Goal: Communication & Community: Answer question/provide support

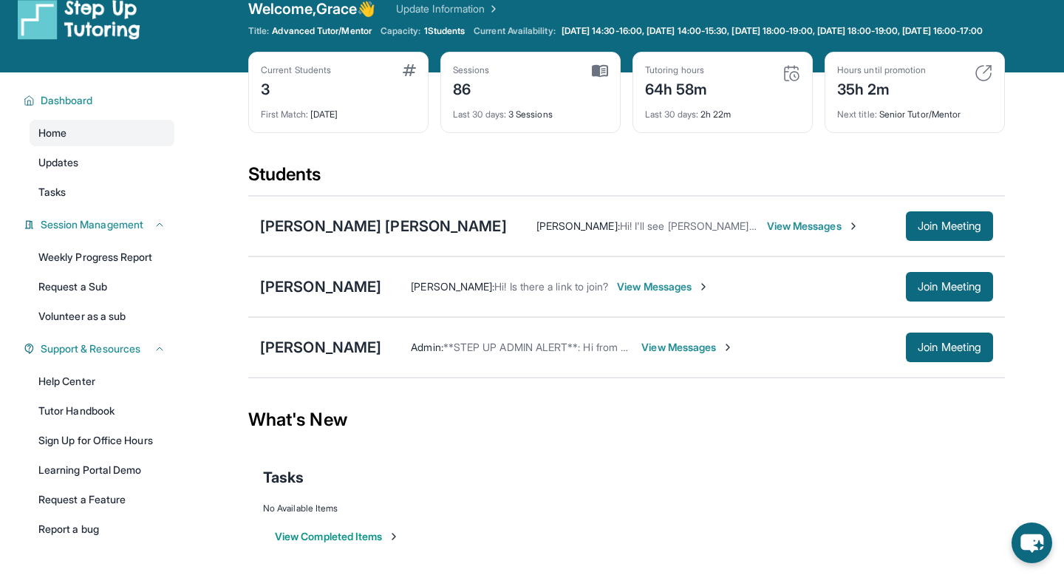
scroll to position [7, 0]
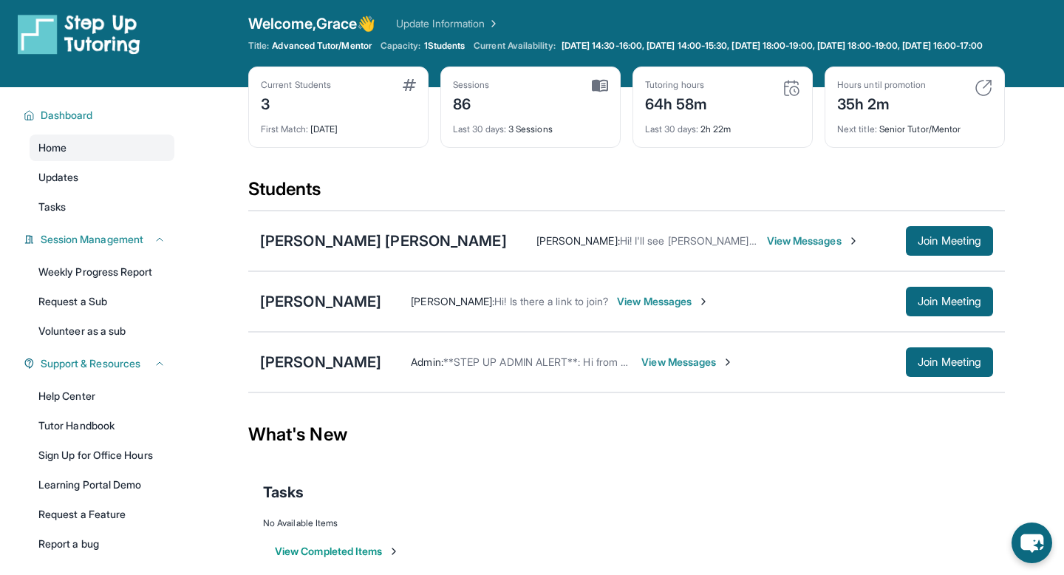
click at [617, 309] on span "View Messages" at bounding box center [663, 301] width 92 height 15
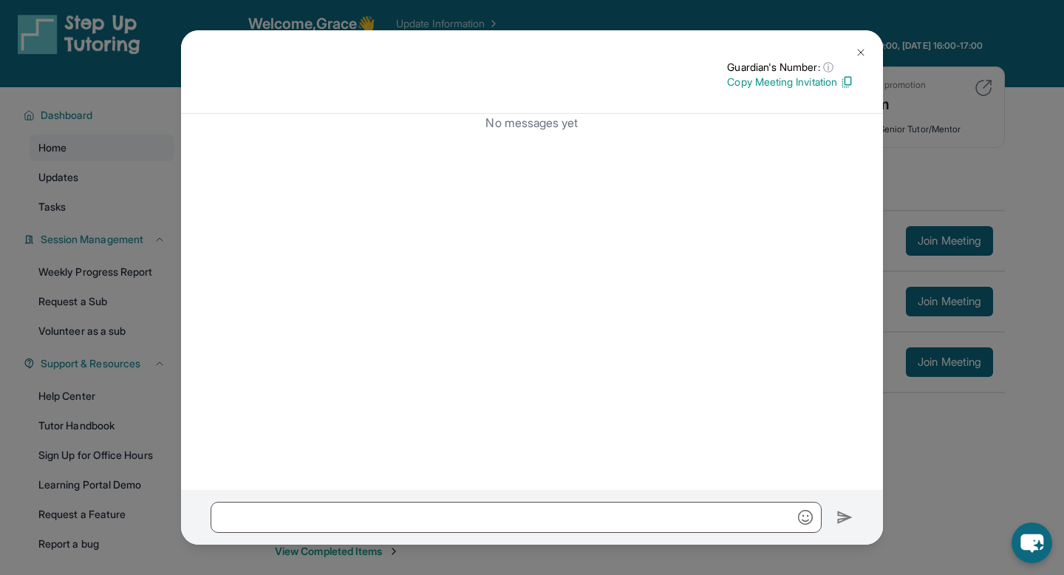
drag, startPoint x: 866, startPoint y: 47, endPoint x: 840, endPoint y: 75, distance: 38.2
click at [849, 65] on div "Guardian's Number: ⓘ This isn't the guardian's real number — it's a private for…" at bounding box center [532, 71] width 702 height 83
click at [840, 75] on img at bounding box center [846, 81] width 13 height 13
click at [862, 47] on img at bounding box center [860, 53] width 12 height 12
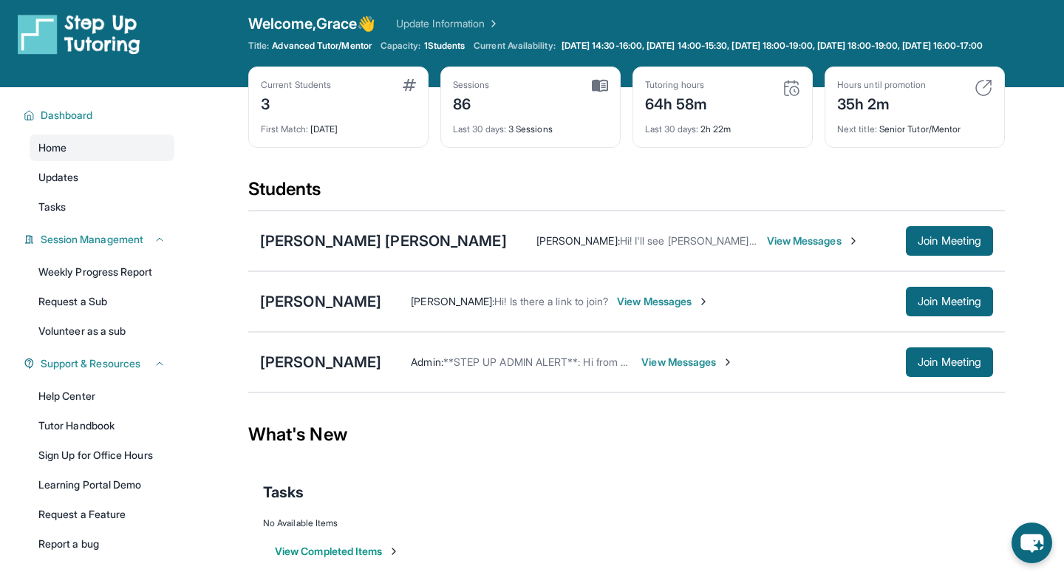
click at [617, 309] on span "View Messages" at bounding box center [663, 301] width 92 height 15
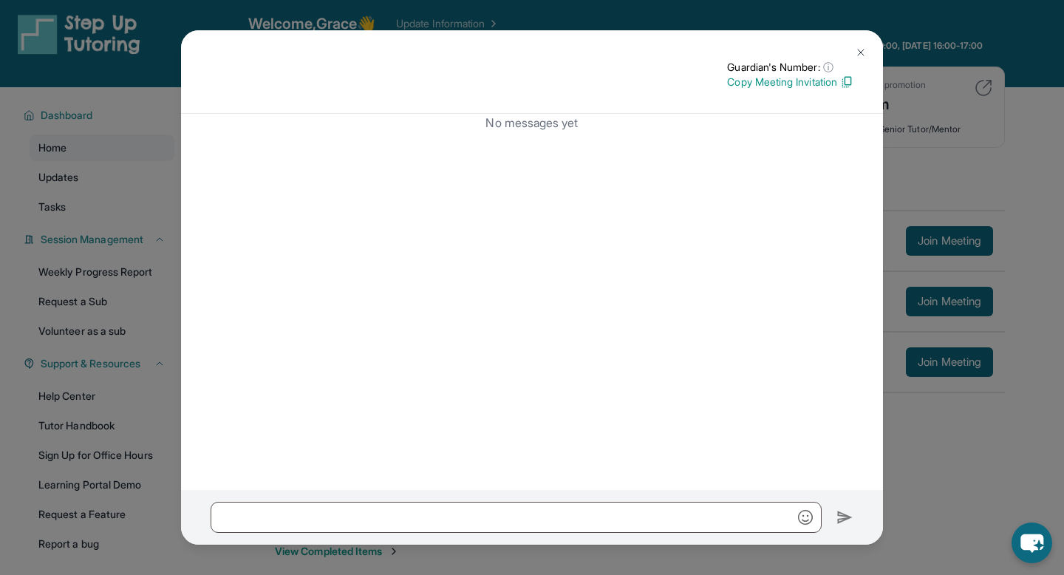
scroll to position [0, 0]
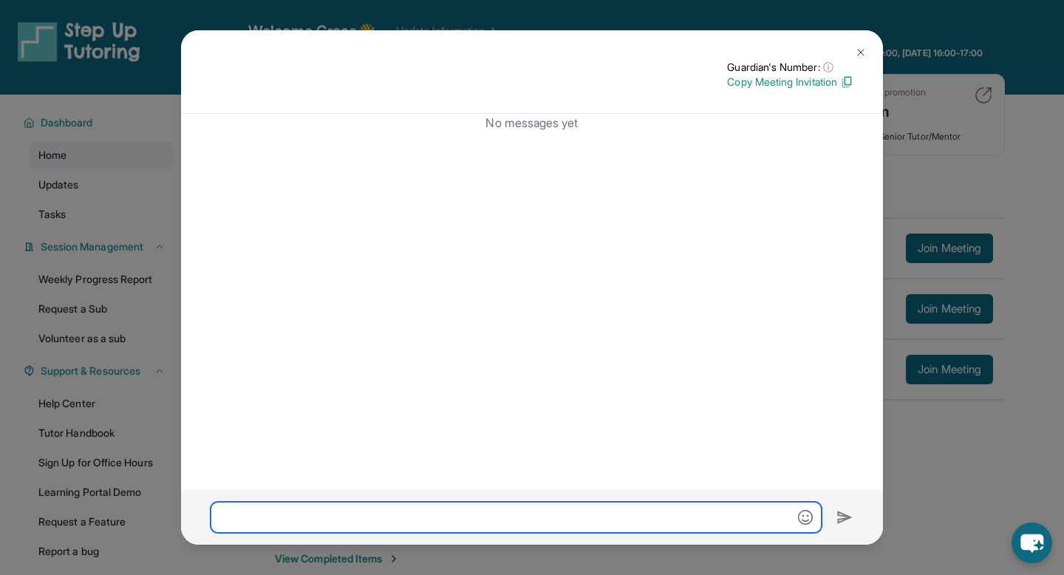
click at [415, 504] on input "text" at bounding box center [515, 516] width 611 height 31
paste input "**********"
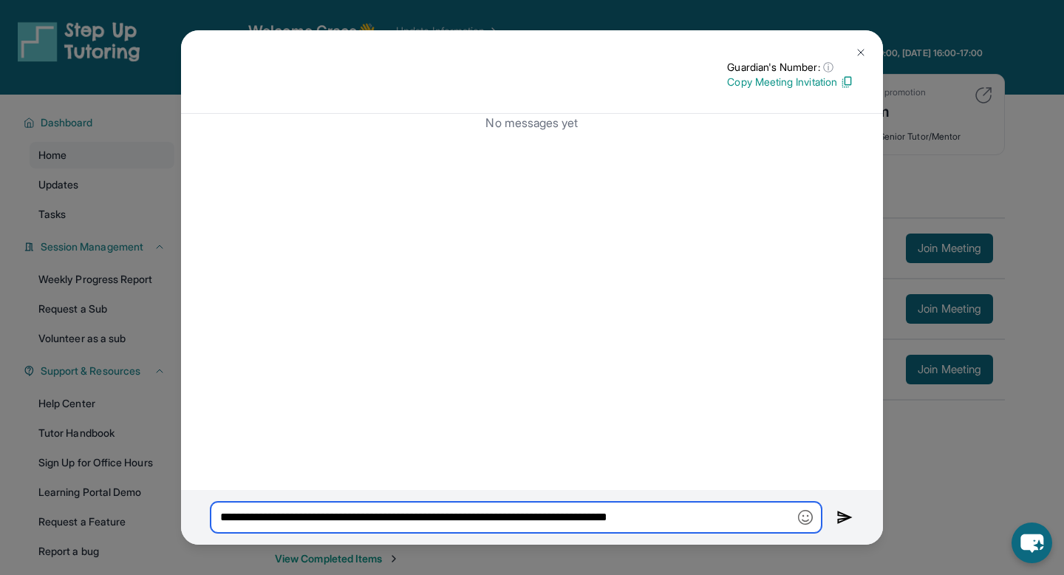
type input "**********"
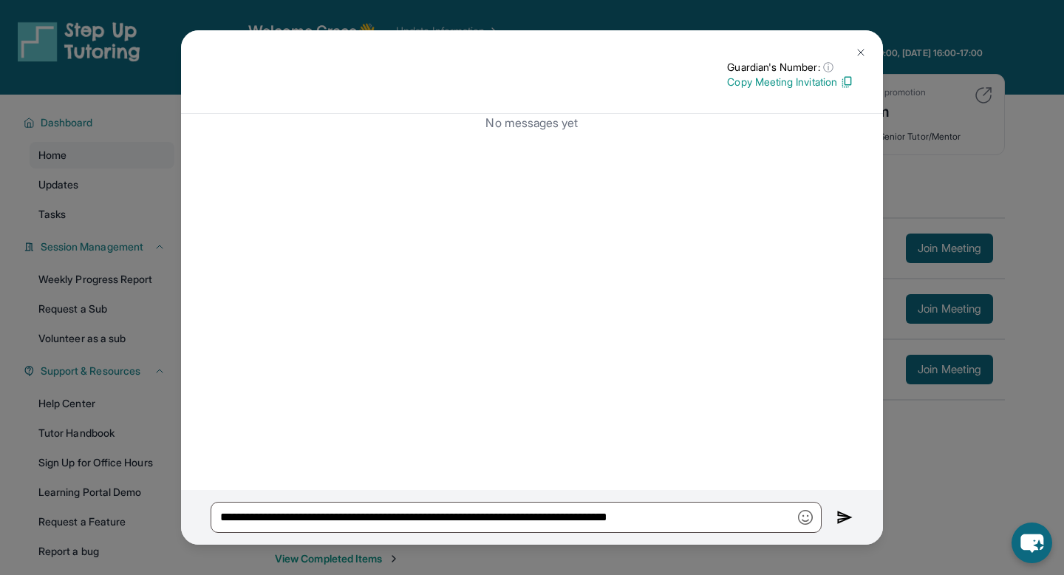
click at [860, 55] on img at bounding box center [860, 53] width 12 height 12
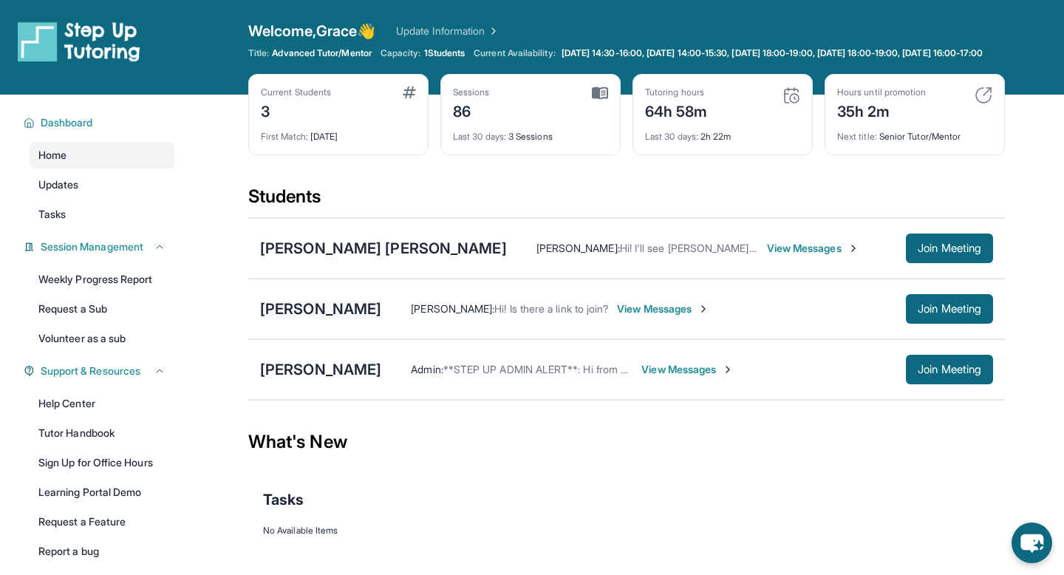
click at [298, 319] on div "[PERSON_NAME]" at bounding box center [320, 308] width 121 height 21
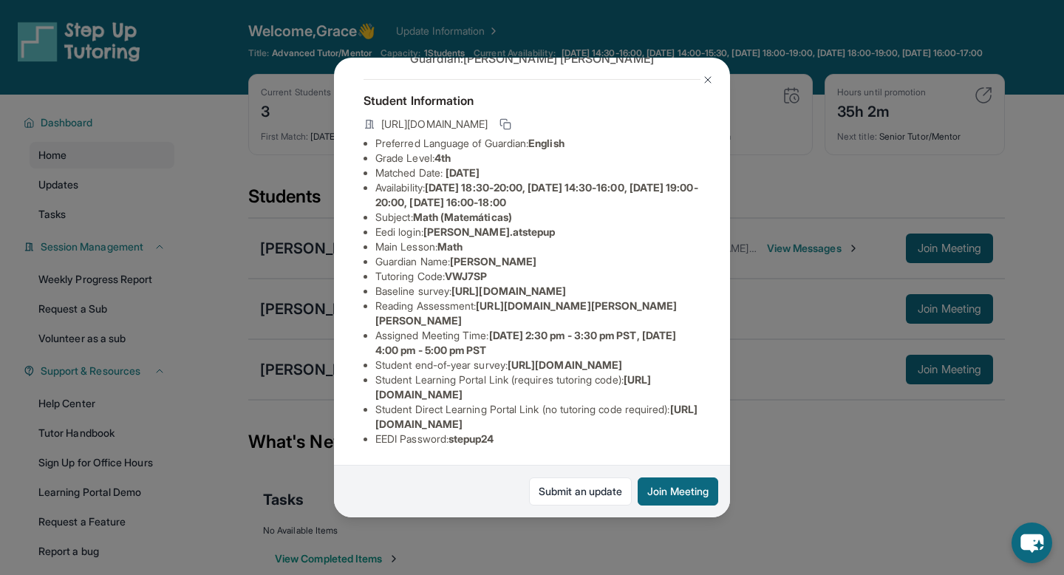
scroll to position [161, 0]
click at [409, 393] on span "[URL][DOMAIN_NAME]" at bounding box center [512, 386] width 275 height 27
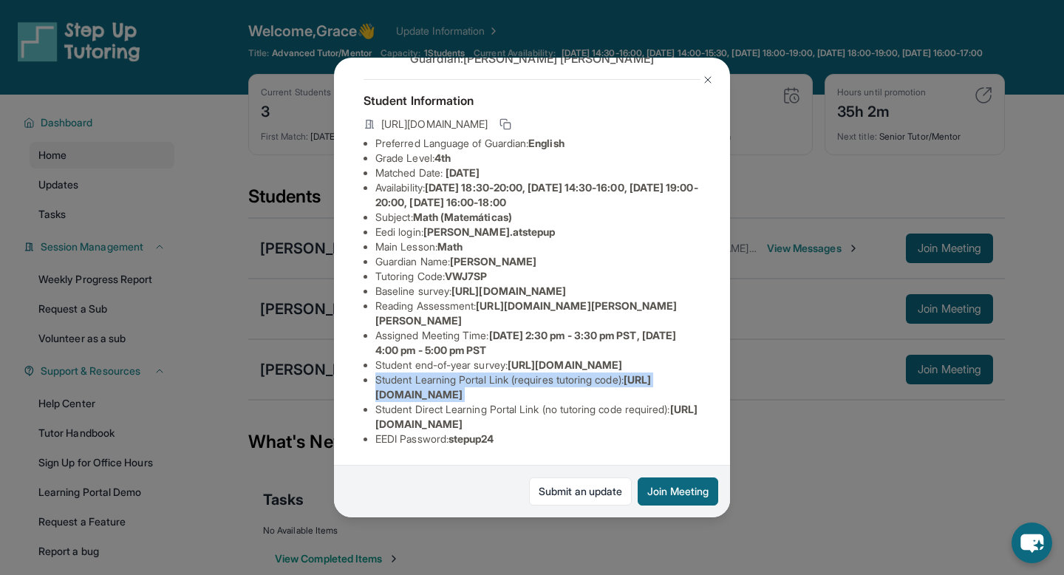
click at [409, 393] on span "[URL][DOMAIN_NAME]" at bounding box center [512, 386] width 275 height 27
click at [414, 394] on span "[URL][DOMAIN_NAME]" at bounding box center [512, 386] width 275 height 27
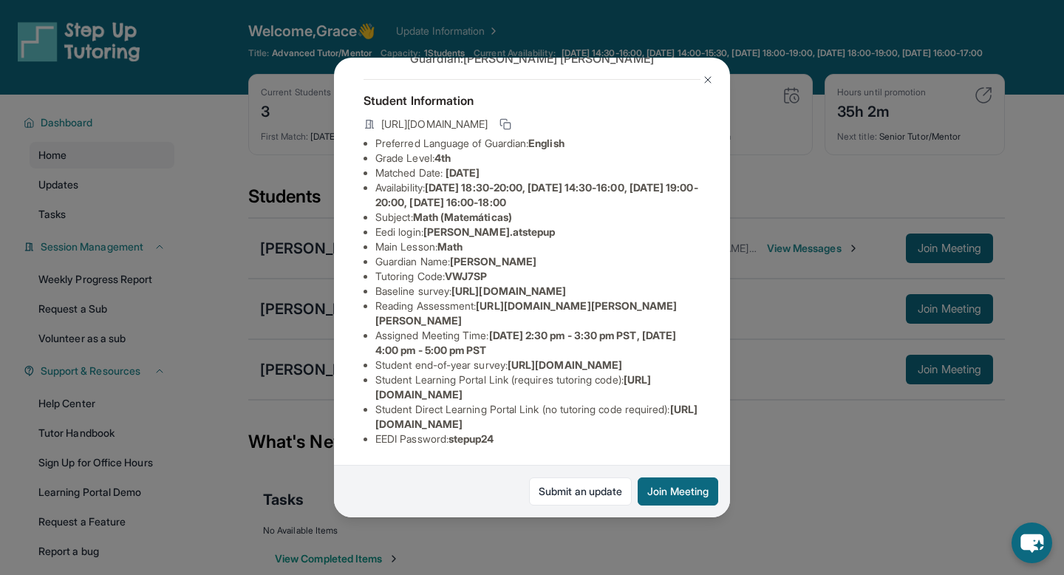
drag, startPoint x: 377, startPoint y: 425, endPoint x: 677, endPoint y: 423, distance: 300.6
click at [677, 423] on span "[URL][DOMAIN_NAME]" at bounding box center [536, 416] width 322 height 27
copy span "[URL][DOMAIN_NAME]"
click at [714, 81] on button at bounding box center [708, 80] width 30 height 30
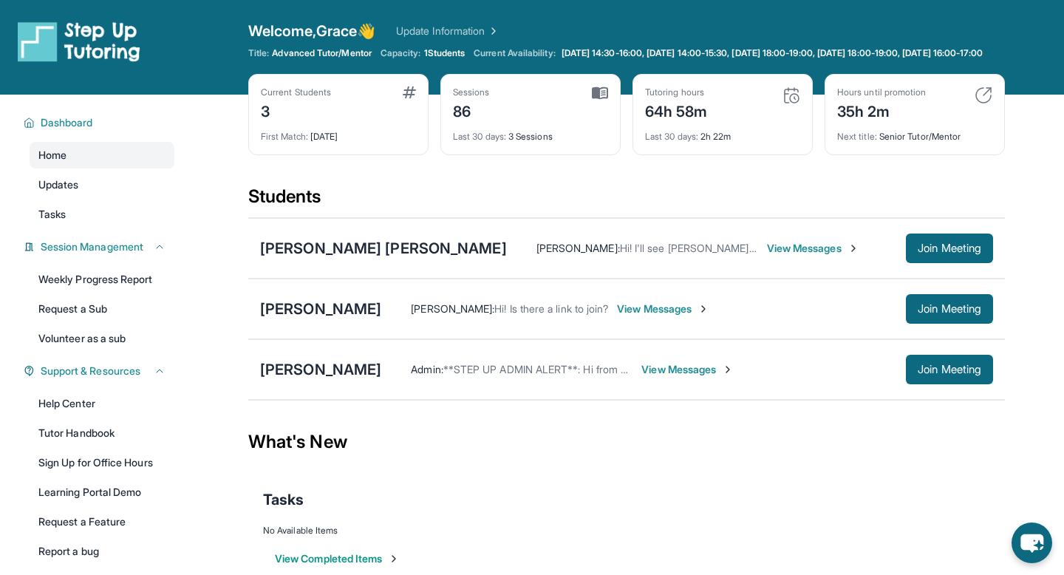
click at [617, 316] on span "View Messages" at bounding box center [663, 308] width 92 height 15
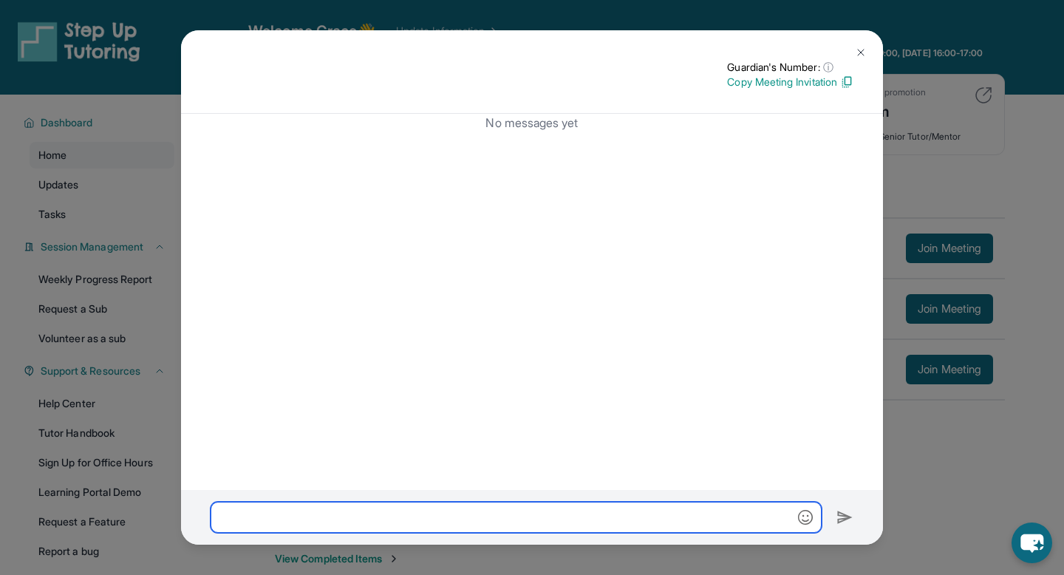
click at [474, 520] on input "text" at bounding box center [515, 516] width 611 height 31
paste input "**********"
type input "**********"
